Goal: Find specific page/section: Find specific page/section

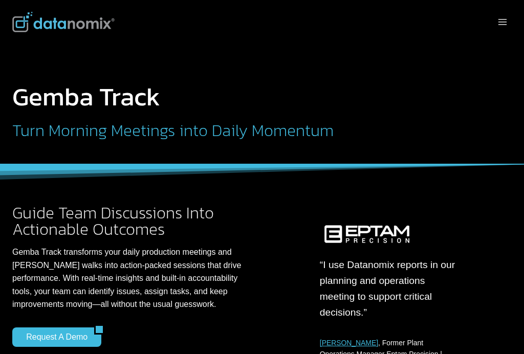
click at [499, 26] on icon "Toggle Menu" at bounding box center [502, 22] width 10 height 10
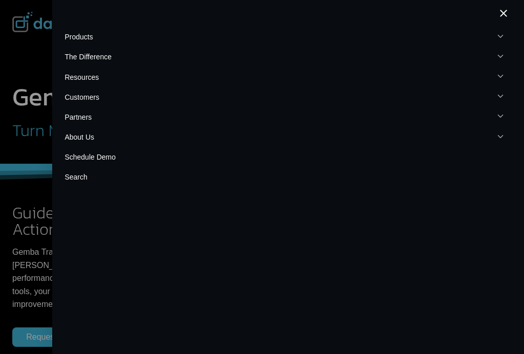
click at [508, 125] on button "Toggle child menu Expand" at bounding box center [287, 117] width 447 height 20
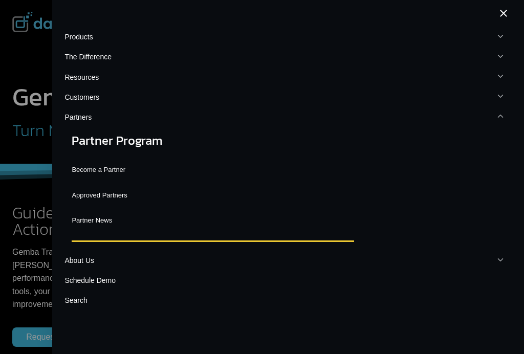
click at [519, 135] on div "Products Toggle child menu Expand Data-Powered Production TM Production Monitor…" at bounding box center [288, 175] width 472 height 296
click at [511, 113] on button "Toggle child menu Expand" at bounding box center [287, 117] width 447 height 20
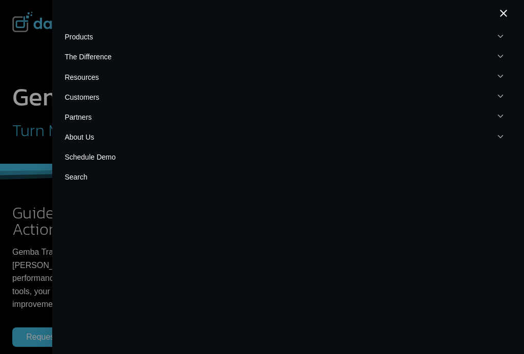
click at [506, 117] on button "Toggle child menu Expand" at bounding box center [287, 117] width 447 height 20
click at [502, 117] on icon "Expand" at bounding box center [500, 116] width 9 height 9
click at [508, 107] on button "Toggle child menu Expand" at bounding box center [287, 117] width 447 height 20
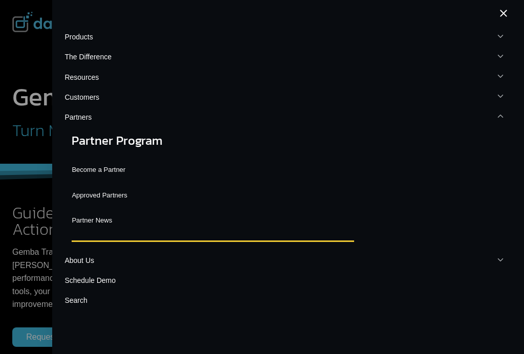
click at [523, 91] on div "Products Toggle child menu Expand Data-Powered Production TM Production Monitor…" at bounding box center [288, 175] width 472 height 296
click at [512, 107] on button "Toggle child menu Expand" at bounding box center [287, 117] width 447 height 20
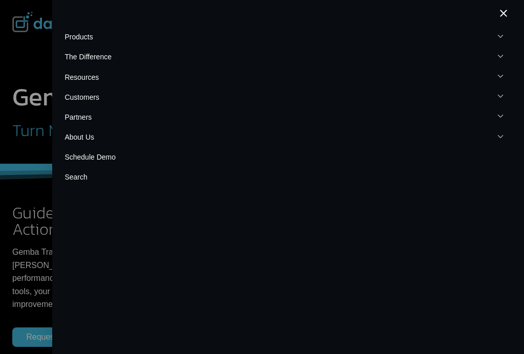
click at [511, 103] on button "Toggle child menu Expand" at bounding box center [287, 97] width 447 height 20
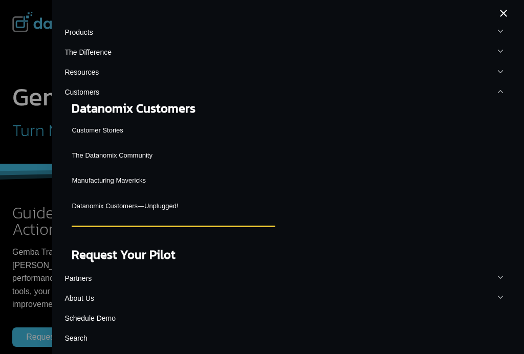
click at [493, 84] on button "Toggle child menu Expand" at bounding box center [287, 92] width 447 height 20
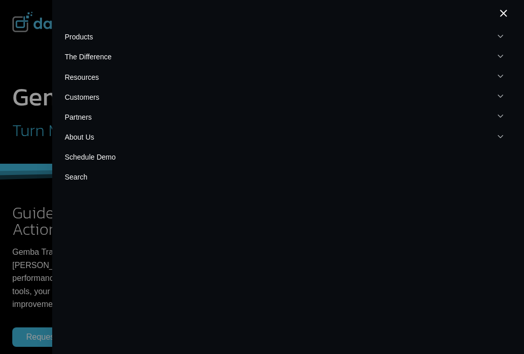
click at [292, 184] on link "Search" at bounding box center [287, 177] width 447 height 20
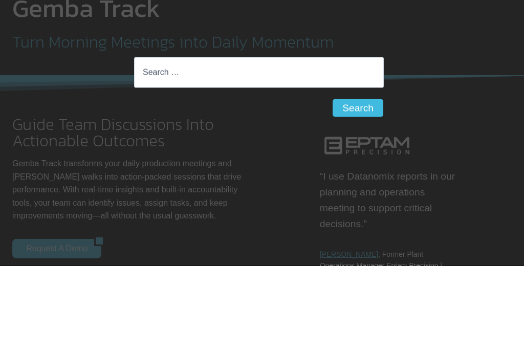
click at [452, 83] on div "Search for: Search Search" at bounding box center [262, 177] width 524 height 354
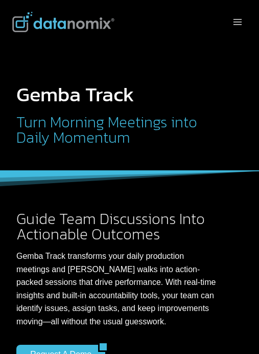
click at [166, 115] on h2 "Turn Morning Meetings into Daily Momentum" at bounding box center [121, 130] width 211 height 31
click at [247, 11] on div "Toggle Menu" at bounding box center [129, 22] width 259 height 44
click at [246, 13] on div "Toggle Menu" at bounding box center [237, 22] width 19 height 44
click at [243, 19] on icon "Toggle Menu" at bounding box center [238, 22] width 10 height 10
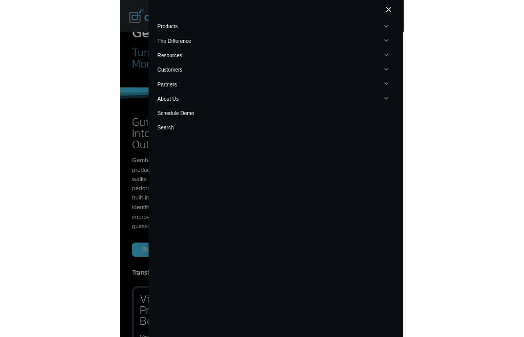
scroll to position [115, 0]
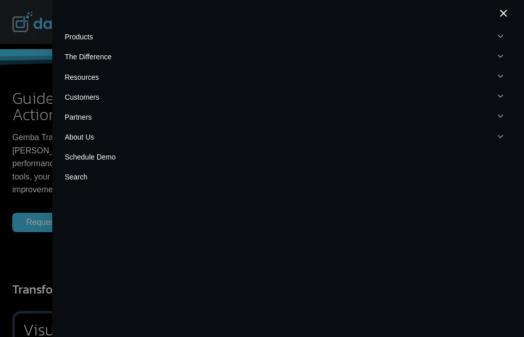
click at [497, 12] on button "Close menu" at bounding box center [504, 13] width 16 height 27
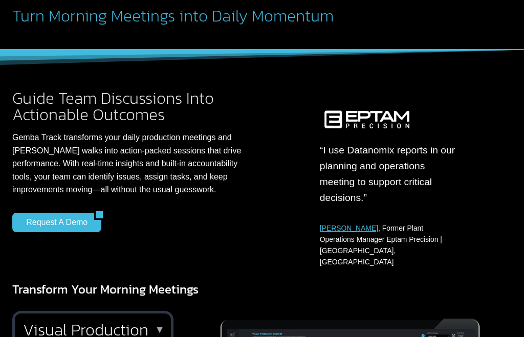
scroll to position [0, 0]
